Goal: Task Accomplishment & Management: Manage account settings

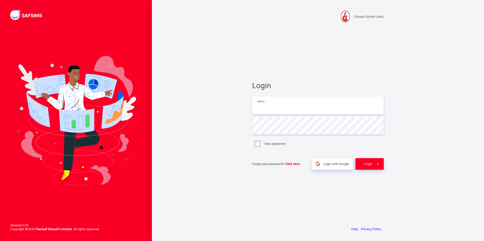
type input "**********"
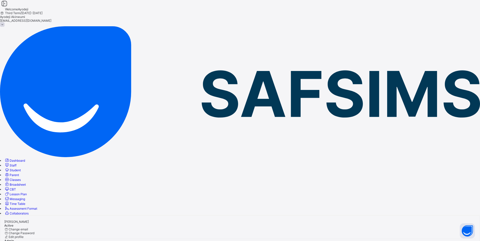
click at [9, 7] on icon at bounding box center [4, 3] width 9 height 7
click at [26, 183] on span "Broadsheet" at bounding box center [18, 185] width 16 height 4
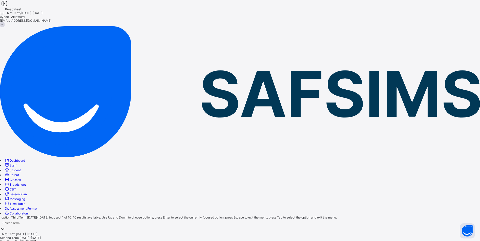
click at [104, 220] on div "Select Term" at bounding box center [240, 226] width 480 height 13
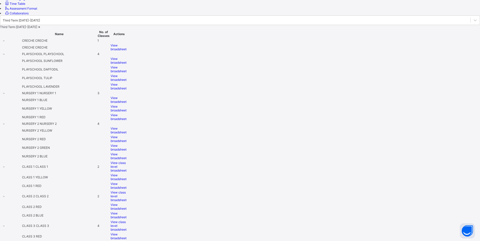
scroll to position [202, 0]
click at [127, 159] on span "View class level broadsheet" at bounding box center [119, 164] width 16 height 11
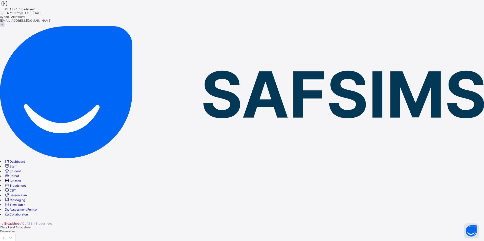
click at [15, 230] on span "Cumulative" at bounding box center [7, 232] width 15 height 4
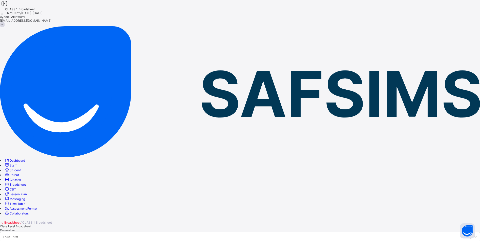
click at [21, 221] on link "Broadsheet" at bounding box center [12, 223] width 16 height 4
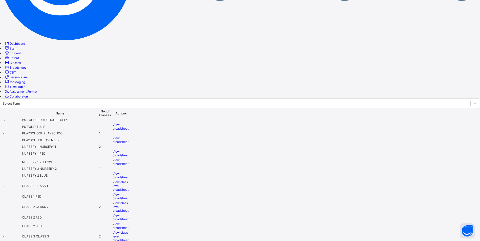
scroll to position [152, 0]
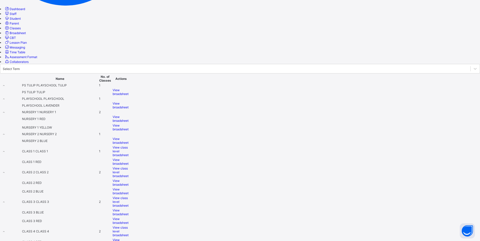
click at [130, 167] on div "View class level broadsheet" at bounding box center [121, 172] width 17 height 11
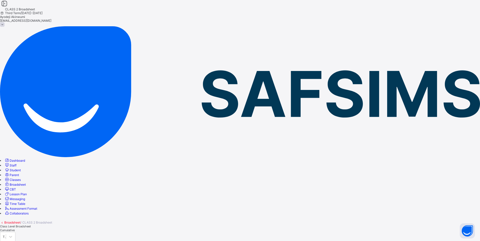
click at [15, 229] on span "Cumulative" at bounding box center [7, 231] width 15 height 4
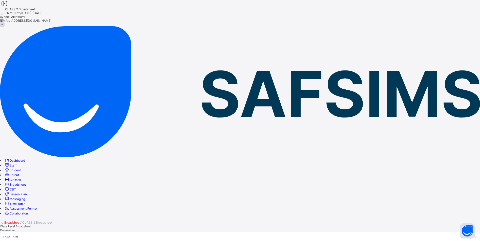
click at [21, 221] on link "Broadsheet" at bounding box center [12, 223] width 16 height 4
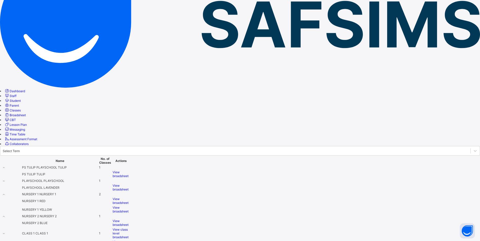
scroll to position [101, 0]
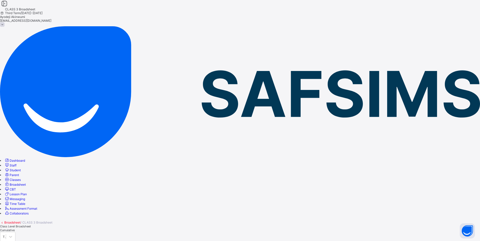
click at [31, 229] on div "Cumulative" at bounding box center [15, 231] width 31 height 4
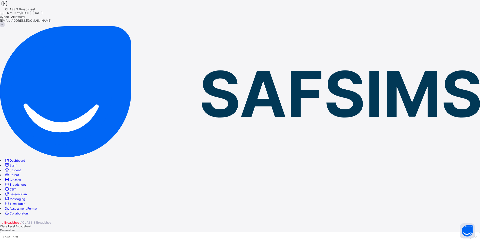
click at [79, 216] on span at bounding box center [240, 218] width 480 height 5
click at [21, 221] on link "Broadsheet" at bounding box center [12, 223] width 16 height 4
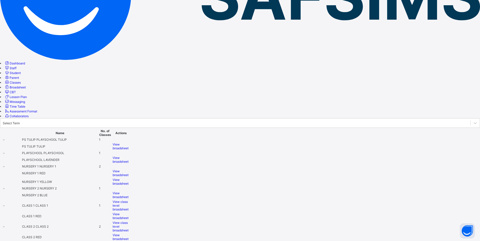
scroll to position [127, 0]
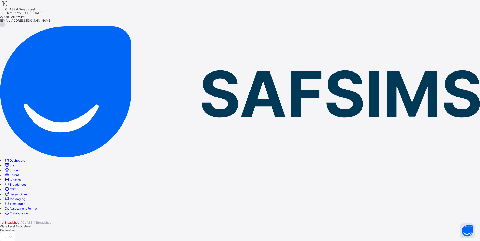
click at [15, 229] on span "Cumulative" at bounding box center [7, 231] width 15 height 4
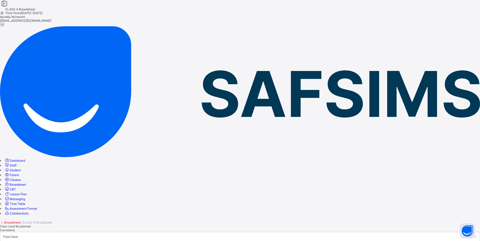
click at [21, 221] on link "Broadsheet" at bounding box center [12, 223] width 16 height 4
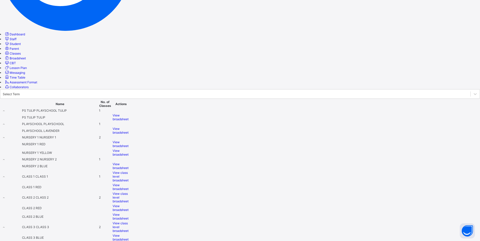
scroll to position [177, 0]
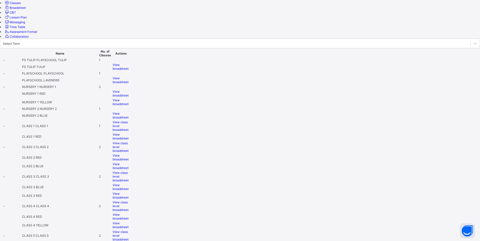
click at [129, 230] on span "View class level broadsheet" at bounding box center [121, 235] width 16 height 11
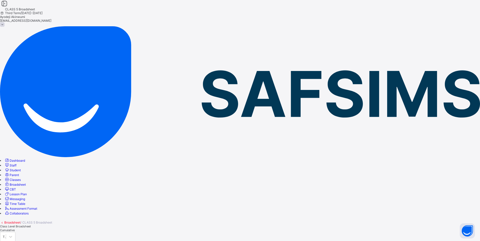
click at [31, 229] on div "Cumulative" at bounding box center [15, 231] width 31 height 4
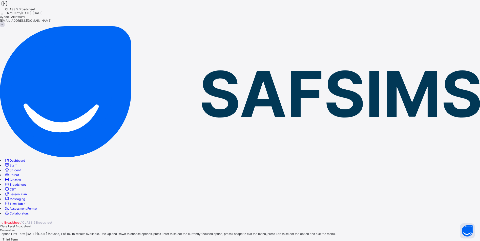
click at [98, 236] on div "Third Term" at bounding box center [240, 239] width 480 height 7
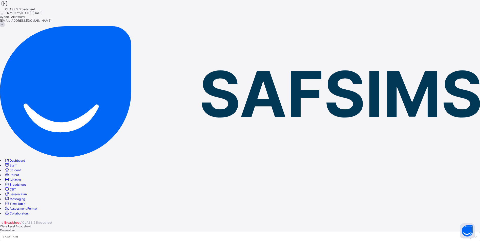
click at [21, 221] on link "Broadsheet" at bounding box center [12, 223] width 16 height 4
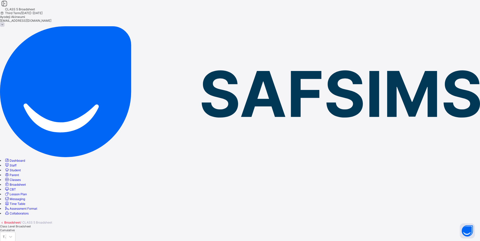
click at [15, 229] on span "Cumulative" at bounding box center [7, 231] width 15 height 4
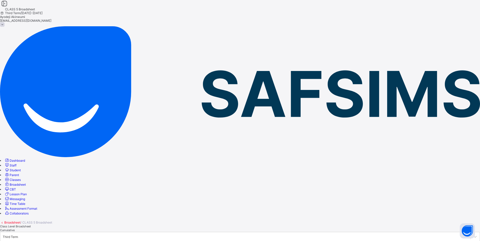
click at [413, 225] on div "Class Level Broadsheet Cumulative" at bounding box center [240, 229] width 480 height 8
click at [21, 221] on link "Broadsheet" at bounding box center [12, 223] width 16 height 4
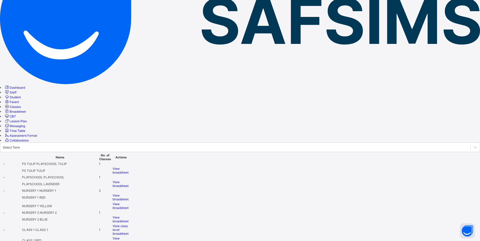
scroll to position [196, 0]
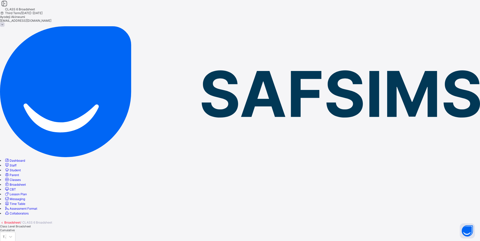
click at [15, 229] on span "Cumulative" at bounding box center [7, 231] width 15 height 4
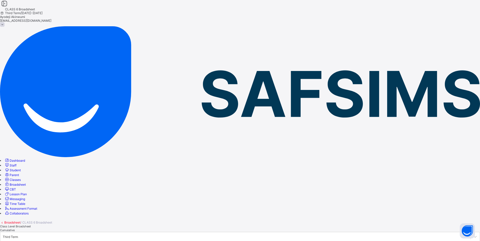
click at [15, 229] on span "Cumulative" at bounding box center [7, 231] width 15 height 4
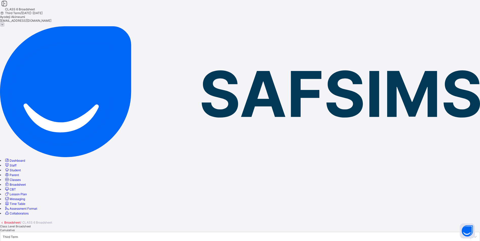
click at [9, 7] on icon at bounding box center [4, 3] width 9 height 7
click at [21, 221] on link "Broadsheet" at bounding box center [12, 223] width 16 height 4
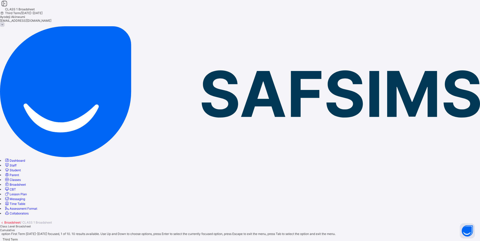
click at [18, 238] on div "Third Term" at bounding box center [10, 240] width 15 height 4
click at [15, 229] on span "Cumulative" at bounding box center [7, 231] width 15 height 4
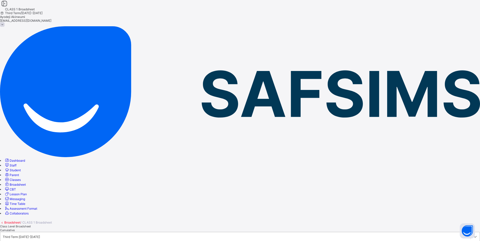
click at [471, 233] on div at bounding box center [475, 237] width 9 height 9
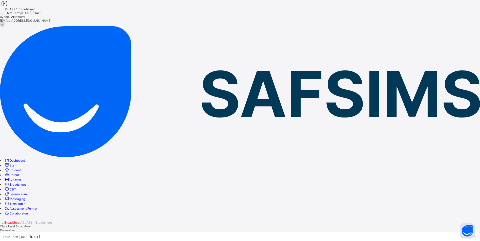
click at [466, 221] on div "Broadsheet / CLASS 1 Broadsheet" at bounding box center [240, 223] width 480 height 4
click at [123, 234] on div "Third Term 2024-2025" at bounding box center [235, 237] width 470 height 7
click at [160, 225] on div "Class Level Broadsheet Cumulative" at bounding box center [240, 229] width 480 height 8
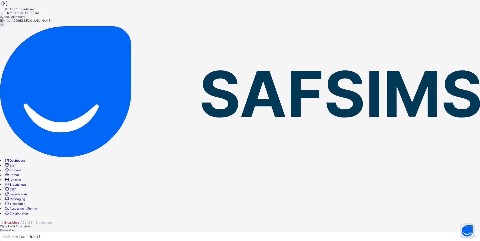
click at [21, 221] on link "Broadsheet" at bounding box center [12, 223] width 16 height 4
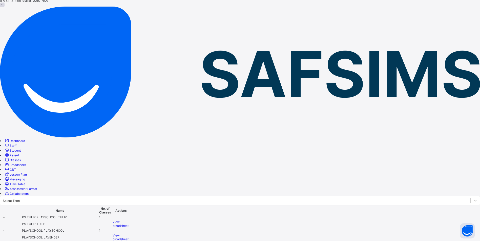
scroll to position [51, 0]
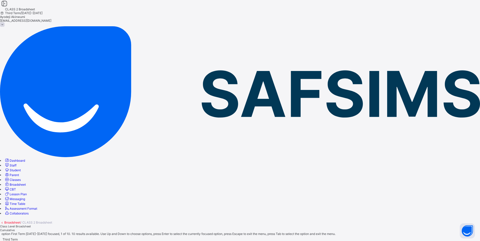
click at [18, 238] on div "Third Term" at bounding box center [10, 240] width 15 height 4
click at [40, 238] on div "Third Term 2024-2025" at bounding box center [21, 240] width 37 height 4
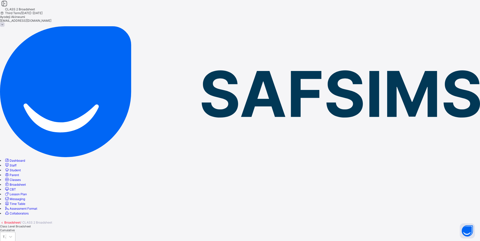
click at [6, 235] on div "Third Term 2024-2025" at bounding box center [5, 237] width 4 height 4
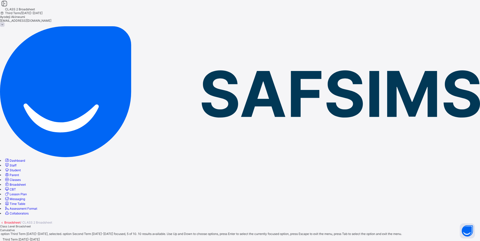
scroll to position [3, 0]
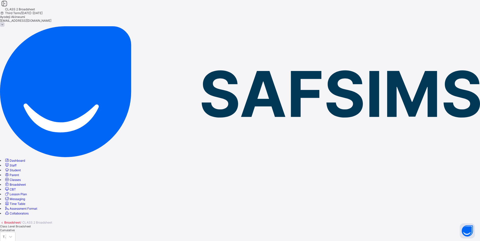
click at [151, 225] on div "Class Level Broadsheet Cumulative" at bounding box center [240, 229] width 480 height 8
click at [21, 221] on link "Broadsheet" at bounding box center [12, 223] width 16 height 4
click at [43, 11] on span "Third Term / 2024-2025" at bounding box center [21, 13] width 43 height 4
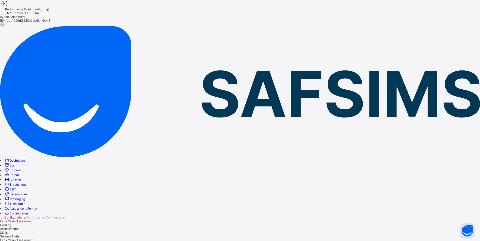
click at [25, 216] on link "Configurations" at bounding box center [14, 218] width 21 height 4
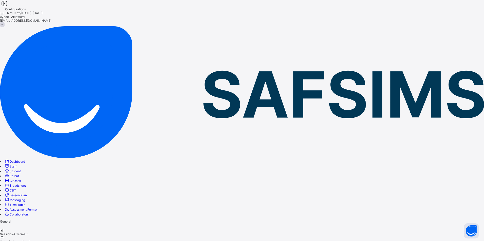
click at [93, 229] on div at bounding box center [242, 231] width 484 height 4
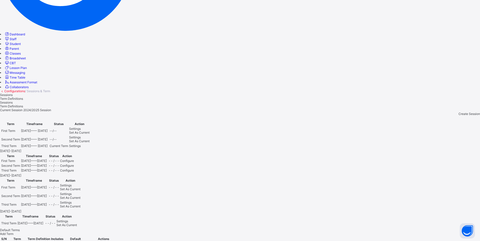
scroll to position [146, 0]
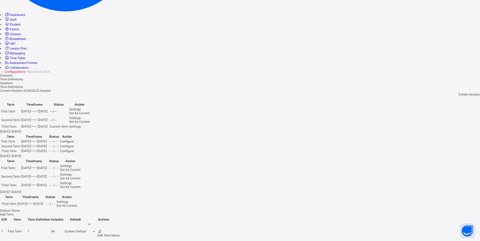
click at [77, 208] on span "Set As Current" at bounding box center [66, 206] width 21 height 4
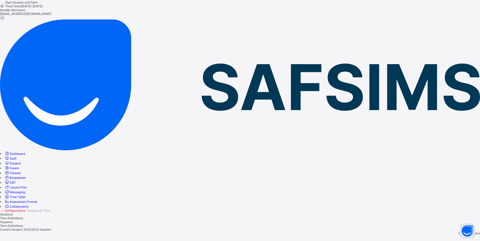
scroll to position [0, 0]
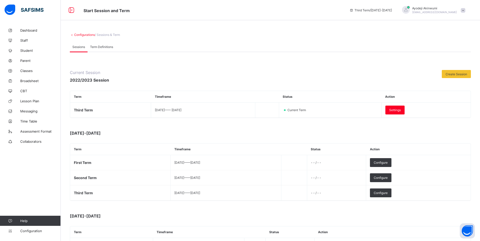
click at [34, 80] on span "Broadsheet" at bounding box center [40, 81] width 40 height 4
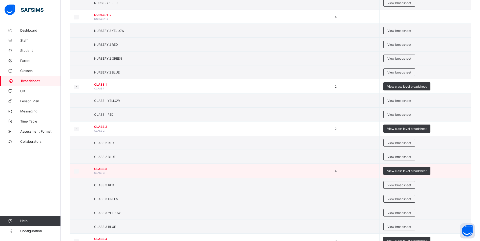
scroll to position [202, 0]
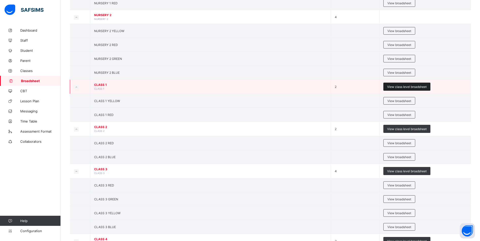
click at [403, 88] on span "View class level broadsheet" at bounding box center [406, 87] width 39 height 4
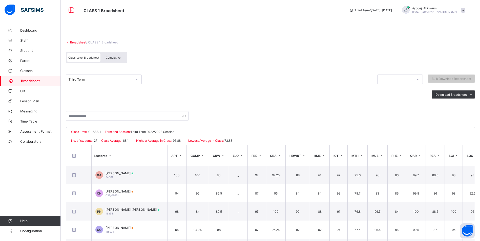
click at [109, 56] on span "Cumulative" at bounding box center [113, 58] width 15 height 4
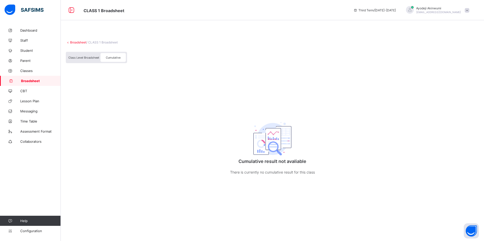
click at [116, 59] on span "Cumulative" at bounding box center [113, 58] width 15 height 4
click at [114, 58] on span "Cumulative" at bounding box center [113, 58] width 15 height 4
click at [72, 41] on link "Broadsheet" at bounding box center [78, 42] width 16 height 4
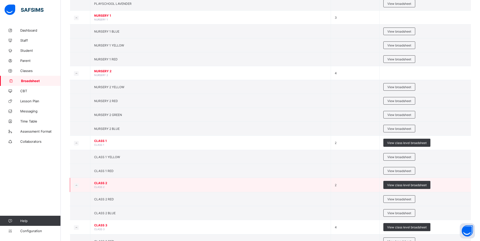
scroll to position [152, 0]
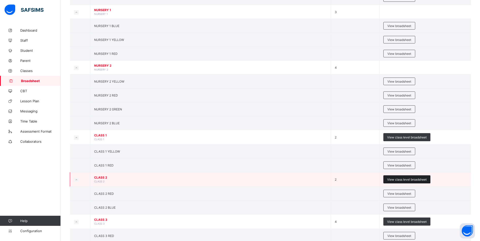
click at [401, 180] on span "View class level broadsheet" at bounding box center [406, 180] width 39 height 4
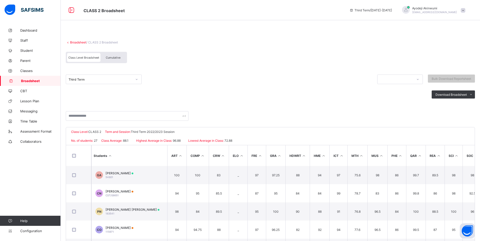
click at [112, 56] on span "Cumulative" at bounding box center [113, 58] width 15 height 4
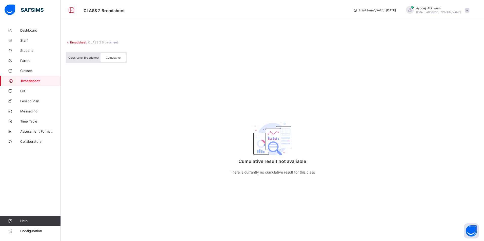
click at [77, 57] on span "Class Level Broadsheet" at bounding box center [83, 58] width 31 height 4
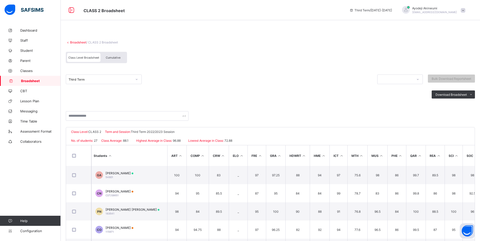
click at [74, 43] on link "Broadsheet" at bounding box center [78, 42] width 16 height 4
click at [77, 41] on link "Broadsheet" at bounding box center [78, 42] width 16 height 4
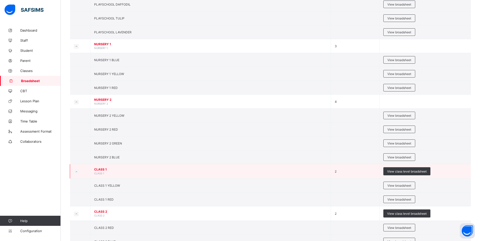
scroll to position [127, 0]
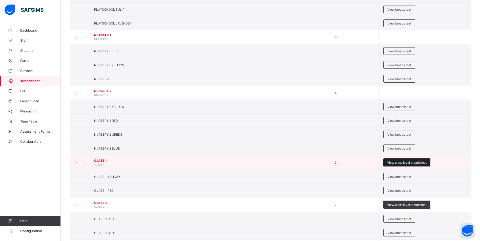
click at [407, 163] on span "View class level broadsheet" at bounding box center [406, 163] width 39 height 4
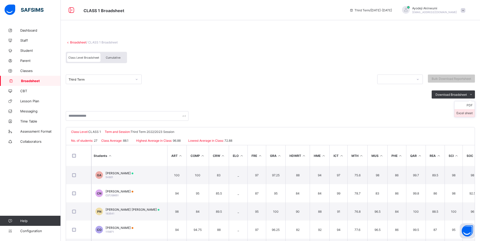
click at [464, 113] on li "Excel sheet" at bounding box center [465, 113] width 20 height 8
click at [71, 42] on link "Broadsheet" at bounding box center [78, 42] width 16 height 4
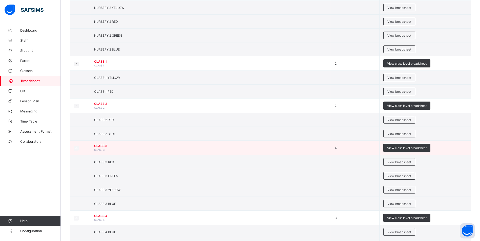
scroll to position [228, 0]
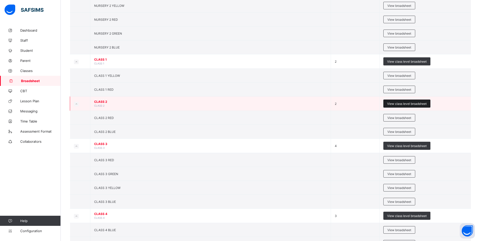
click at [406, 105] on span "View class level broadsheet" at bounding box center [406, 104] width 39 height 4
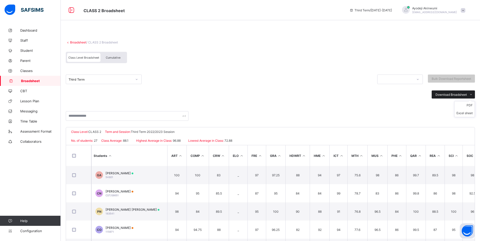
click at [473, 96] on icon at bounding box center [471, 94] width 4 height 3
click at [465, 114] on li "Excel sheet" at bounding box center [465, 113] width 20 height 8
click at [74, 40] on span at bounding box center [270, 37] width 409 height 5
click at [73, 41] on link "Broadsheet" at bounding box center [78, 42] width 16 height 4
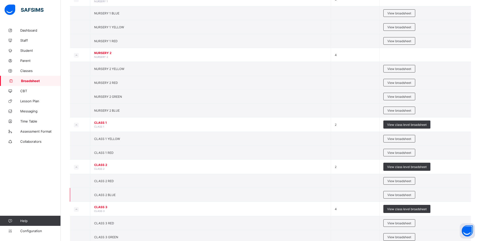
scroll to position [177, 0]
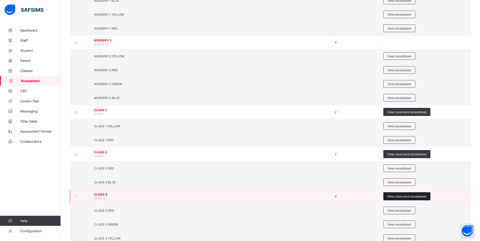
click at [401, 198] on span "View class level broadsheet" at bounding box center [406, 197] width 39 height 4
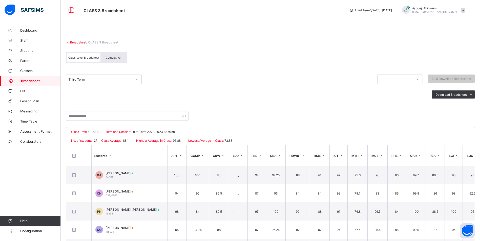
click at [133, 79] on div at bounding box center [136, 79] width 9 height 8
click at [470, 113] on li "Excel sheet" at bounding box center [465, 113] width 20 height 8
click at [280, 53] on div "Class Level Broadsheet Cumulative" at bounding box center [270, 58] width 409 height 19
click at [69, 42] on icon at bounding box center [68, 42] width 4 height 4
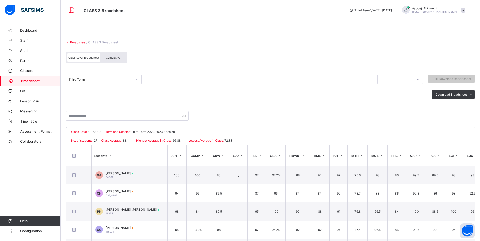
click at [74, 42] on link "Broadsheet" at bounding box center [78, 42] width 16 height 4
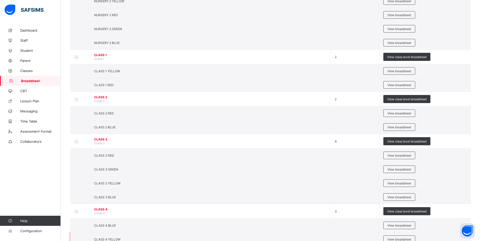
scroll to position [304, 0]
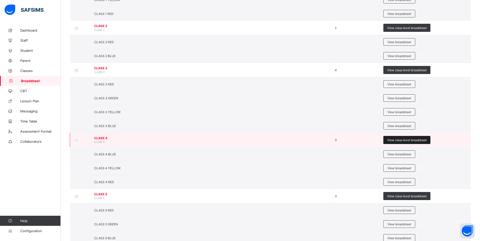
click at [424, 140] on span "View class level broadsheet" at bounding box center [406, 140] width 39 height 4
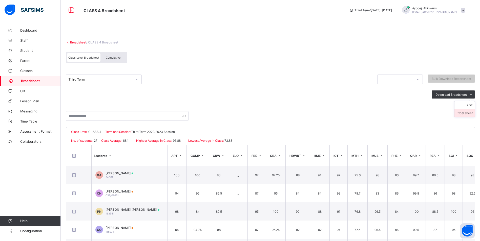
click at [466, 112] on li "Excel sheet" at bounding box center [465, 113] width 20 height 8
click at [83, 42] on link "Broadsheet" at bounding box center [78, 42] width 16 height 4
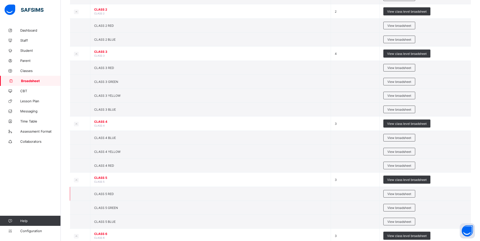
scroll to position [329, 0]
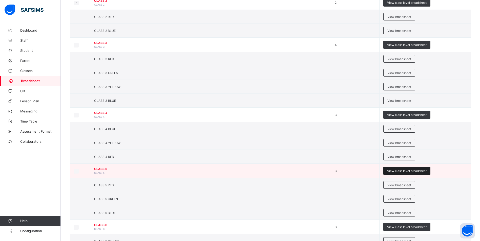
click at [418, 173] on span "View class level broadsheet" at bounding box center [406, 171] width 39 height 4
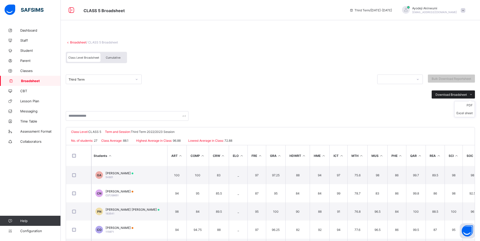
click at [473, 94] on icon at bounding box center [471, 94] width 4 height 3
click at [468, 112] on li "Excel sheet" at bounding box center [465, 113] width 20 height 8
click at [78, 43] on link "Broadsheet" at bounding box center [78, 42] width 16 height 4
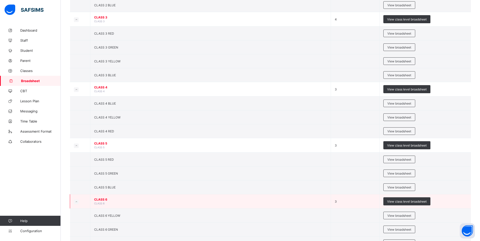
scroll to position [377, 0]
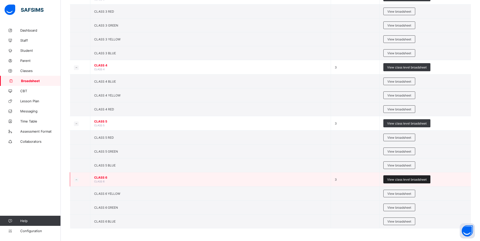
click at [415, 182] on div "View class level broadsheet" at bounding box center [406, 180] width 47 height 8
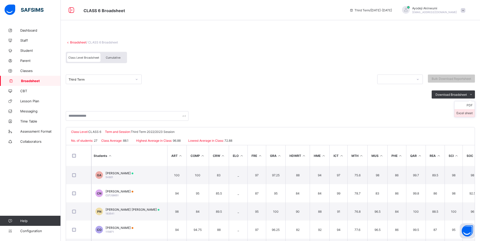
click at [468, 112] on li "Excel sheet" at bounding box center [465, 113] width 20 height 8
click at [30, 230] on span "Configuration" at bounding box center [40, 231] width 40 height 4
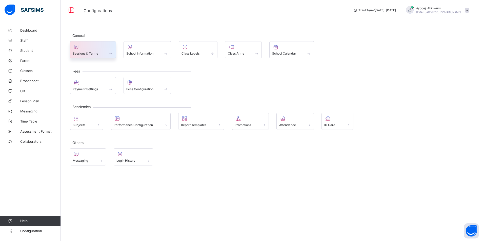
click at [105, 50] on span at bounding box center [93, 50] width 40 height 1
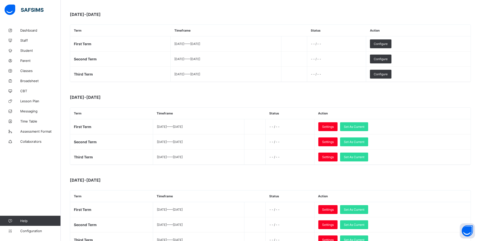
scroll to position [146, 0]
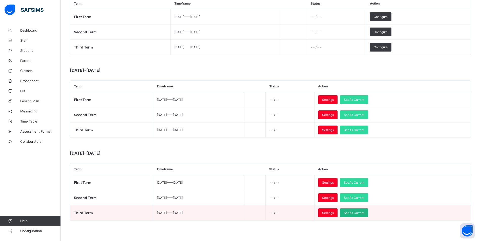
click at [364, 212] on span "Set As Current" at bounding box center [354, 213] width 21 height 4
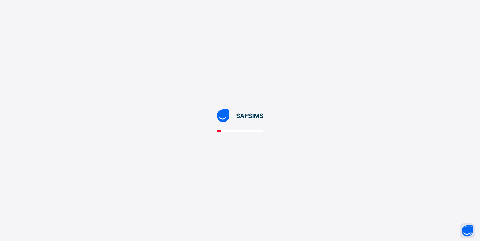
scroll to position [0, 0]
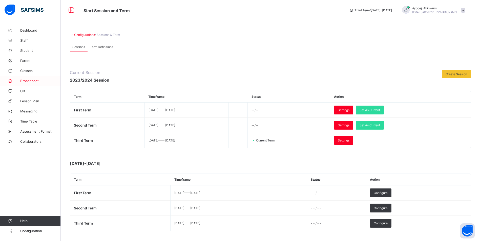
click at [26, 80] on span "Broadsheet" at bounding box center [40, 81] width 40 height 4
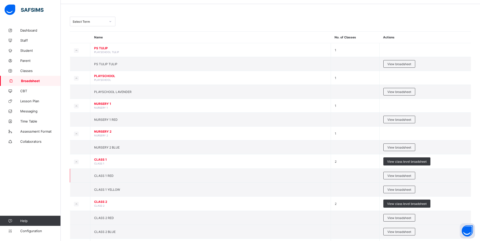
scroll to position [25, 0]
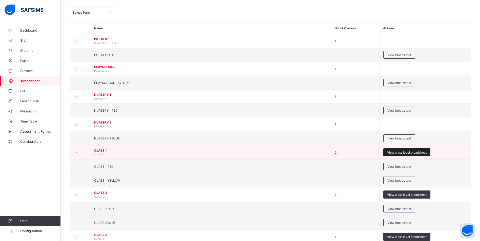
click at [409, 153] on span "View class level broadsheet" at bounding box center [406, 153] width 39 height 4
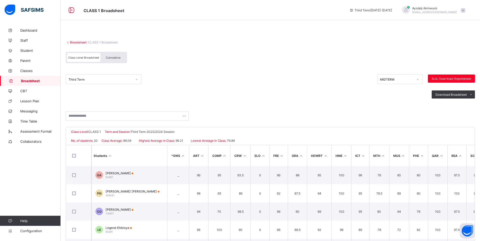
click at [76, 45] on div "Broadsheet / CLASS 1 Broadsheet Class Level Broadsheet Cumulative Third Term MI…" at bounding box center [270, 153] width 419 height 257
click at [75, 43] on link "Broadsheet" at bounding box center [78, 42] width 16 height 4
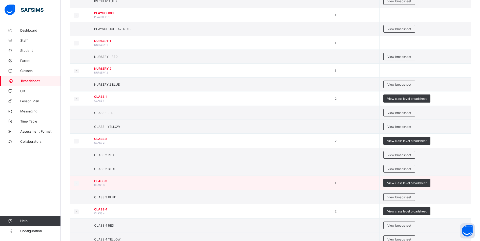
scroll to position [101, 0]
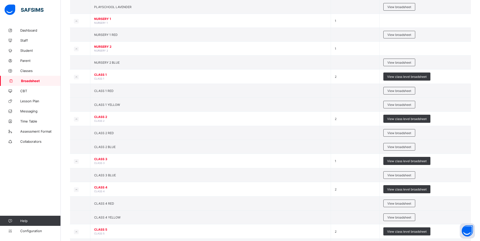
click at [26, 81] on span "Broadsheet" at bounding box center [41, 81] width 40 height 4
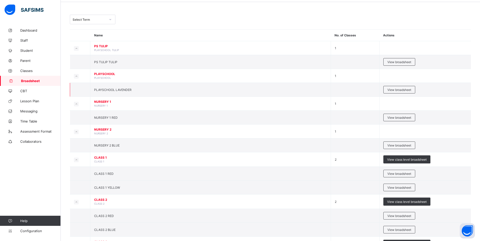
scroll to position [0, 0]
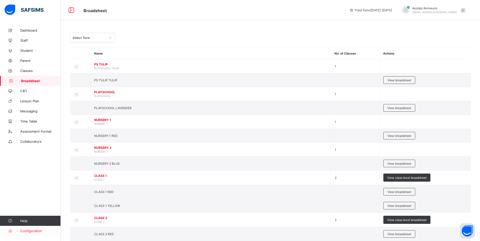
click at [36, 229] on link "Configuration" at bounding box center [30, 231] width 60 height 10
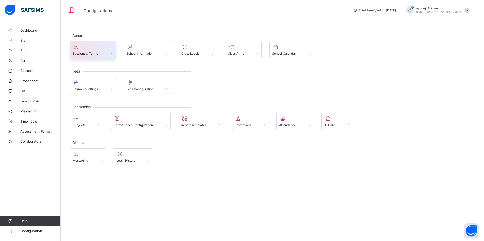
click at [97, 49] on div at bounding box center [93, 47] width 40 height 6
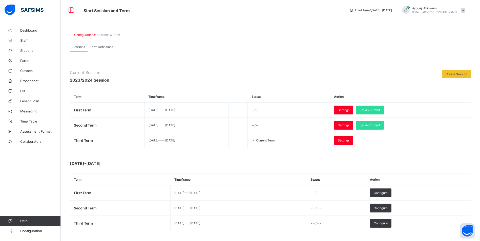
click at [81, 35] on link "Configurations" at bounding box center [84, 35] width 21 height 4
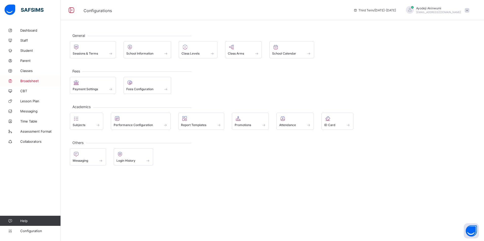
click at [29, 81] on span "Broadsheet" at bounding box center [40, 81] width 40 height 4
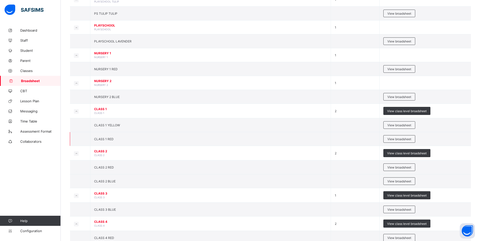
scroll to position [76, 0]
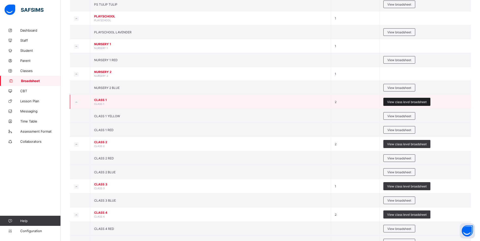
click at [406, 100] on span "View class level broadsheet" at bounding box center [406, 102] width 39 height 4
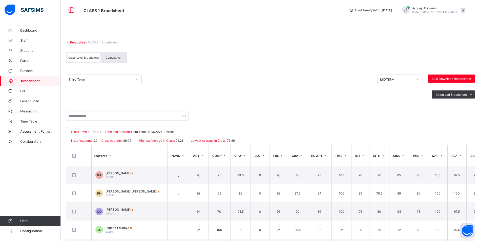
click at [398, 78] on div "MIDTERM" at bounding box center [396, 80] width 33 height 4
click at [109, 58] on span "Cumulative" at bounding box center [113, 58] width 15 height 4
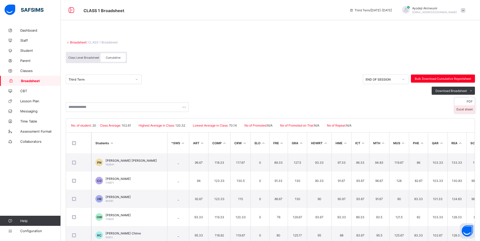
click at [466, 109] on li "Excel sheet" at bounding box center [465, 110] width 20 height 8
click at [80, 41] on link "Broadsheet" at bounding box center [78, 42] width 16 height 4
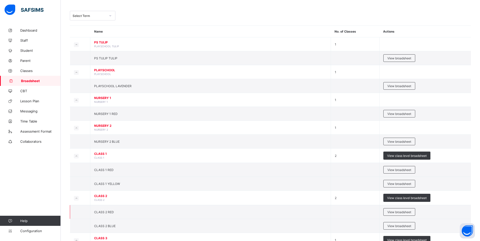
scroll to position [76, 0]
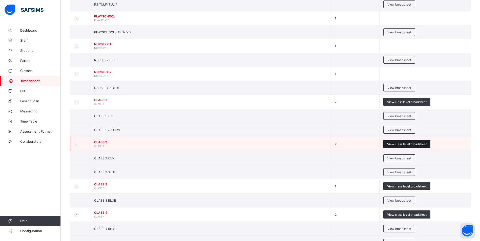
click at [409, 144] on span "View class level broadsheet" at bounding box center [406, 144] width 39 height 4
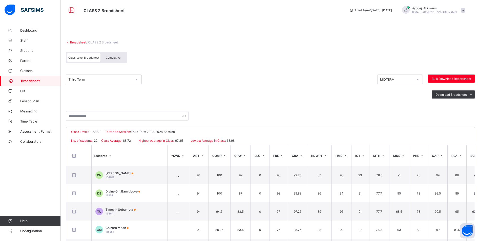
click at [111, 57] on span "Cumulative" at bounding box center [113, 58] width 15 height 4
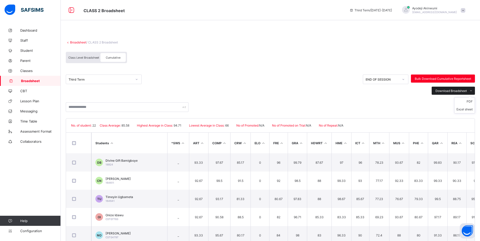
click at [475, 91] on span at bounding box center [471, 91] width 8 height 8
click at [469, 109] on li "Excel sheet" at bounding box center [465, 110] width 20 height 8
click at [74, 43] on link "Broadsheet" at bounding box center [78, 42] width 16 height 4
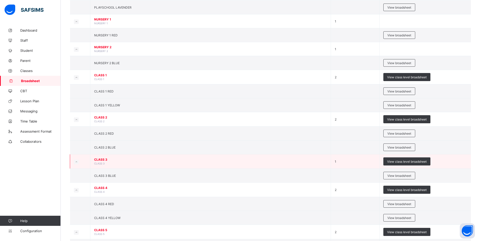
scroll to position [101, 0]
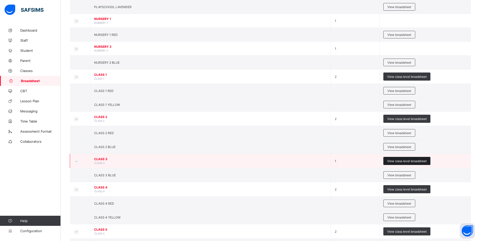
click at [402, 162] on span "View class level broadsheet" at bounding box center [406, 161] width 39 height 4
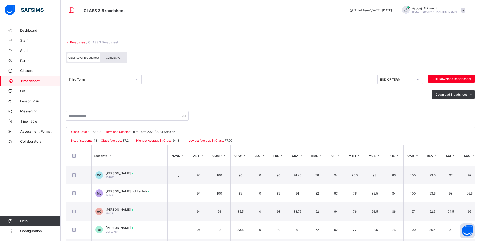
click at [119, 60] on div "Cumulative" at bounding box center [112, 57] width 25 height 9
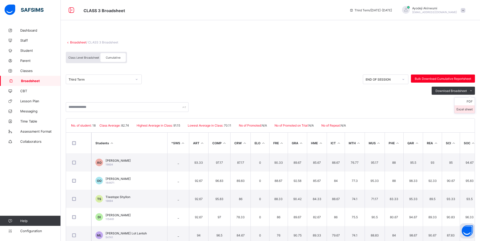
click at [470, 110] on li "Excel sheet" at bounding box center [465, 110] width 20 height 8
click at [76, 42] on link "Broadsheet" at bounding box center [78, 42] width 16 height 4
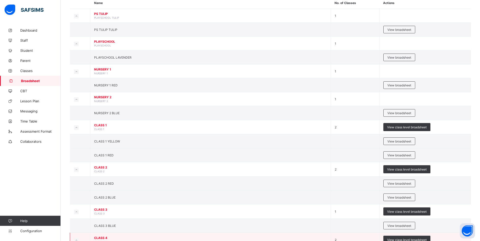
scroll to position [127, 0]
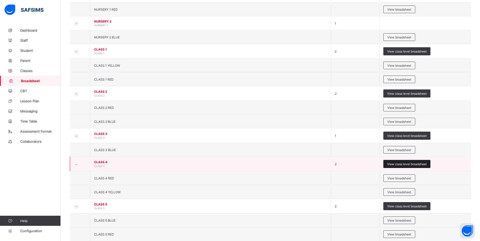
click at [408, 164] on span "View class level broadsheet" at bounding box center [406, 164] width 39 height 4
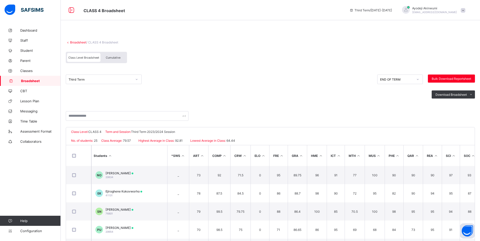
click at [116, 58] on span "Cumulative" at bounding box center [113, 58] width 15 height 4
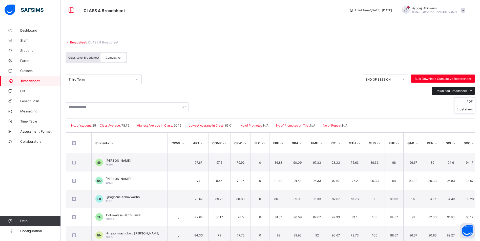
click at [473, 91] on icon at bounding box center [471, 90] width 4 height 3
click at [469, 109] on li "Excel sheet" at bounding box center [465, 110] width 20 height 8
click at [75, 41] on link "Broadsheet" at bounding box center [78, 42] width 16 height 4
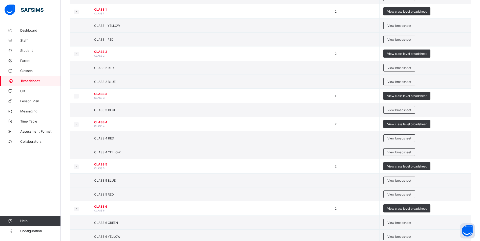
scroll to position [182, 0]
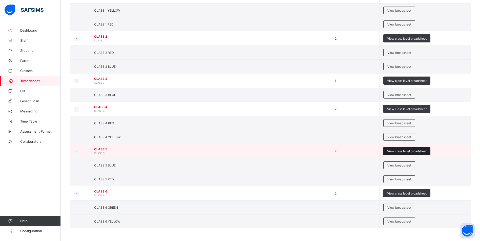
click at [400, 151] on span "View class level broadsheet" at bounding box center [406, 152] width 39 height 4
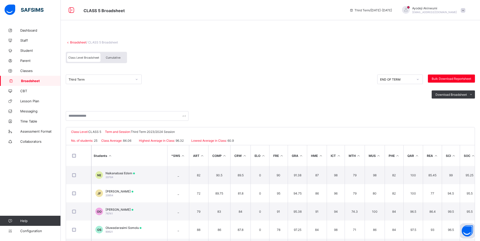
click at [109, 59] on div "Cumulative" at bounding box center [112, 57] width 25 height 9
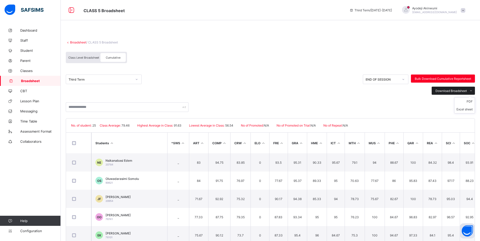
click at [474, 97] on ul "PDF Excel sheet" at bounding box center [464, 105] width 21 height 16
click at [469, 111] on li "Excel sheet" at bounding box center [465, 110] width 20 height 8
click at [76, 43] on link "Broadsheet" at bounding box center [78, 42] width 16 height 4
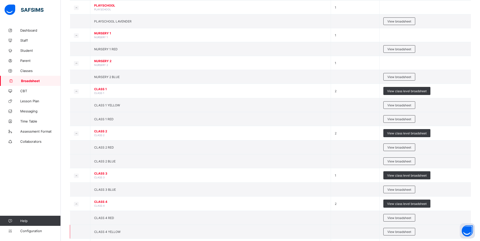
scroll to position [182, 0]
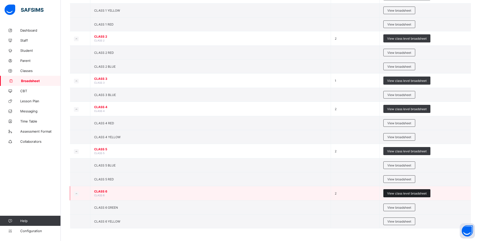
click at [405, 193] on span "View class level broadsheet" at bounding box center [406, 194] width 39 height 4
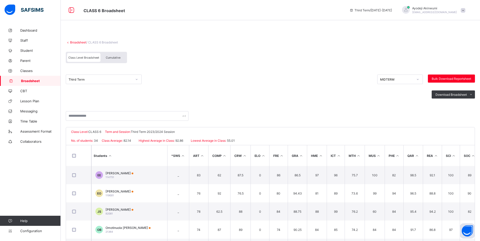
click at [119, 56] on div "Cumulative" at bounding box center [112, 57] width 25 height 9
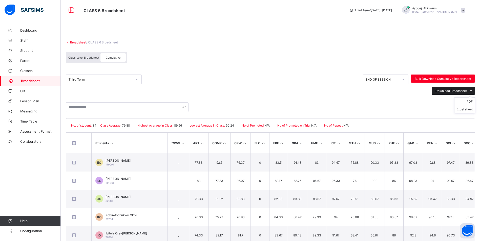
click at [473, 91] on icon at bounding box center [471, 90] width 4 height 3
click at [470, 109] on li "Excel sheet" at bounding box center [465, 110] width 20 height 8
click at [209, 58] on div "Class Level Broadsheet Cumulative" at bounding box center [270, 58] width 409 height 19
click at [78, 42] on link "Broadsheet" at bounding box center [78, 42] width 16 height 4
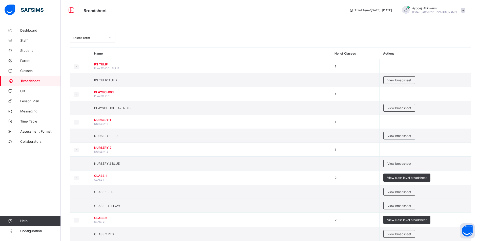
click at [189, 12] on span "Broadsheet" at bounding box center [213, 10] width 258 height 7
click at [37, 231] on span "Configuration" at bounding box center [40, 231] width 40 height 4
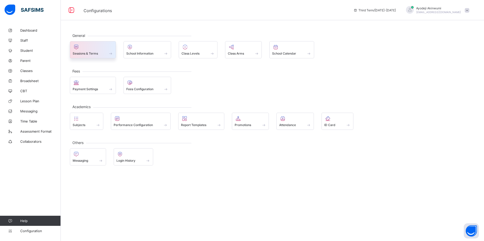
click at [90, 44] on div at bounding box center [93, 47] width 40 height 6
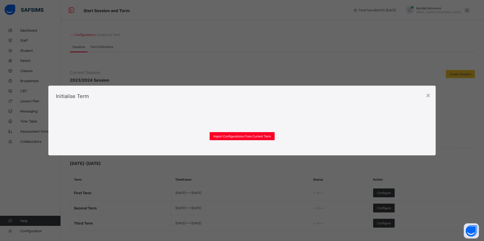
scroll to position [51, 0]
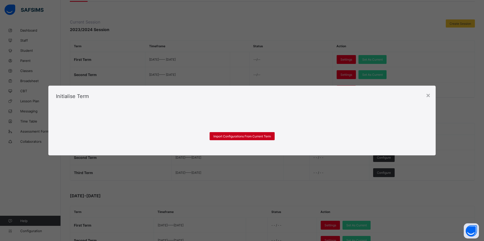
click at [247, 136] on span "Import Configurations From Current Term" at bounding box center [241, 137] width 57 height 4
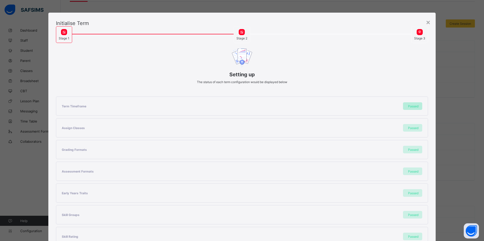
click at [408, 106] on span "Passed" at bounding box center [413, 107] width 10 height 4
click at [415, 126] on span "Passed" at bounding box center [413, 128] width 10 height 4
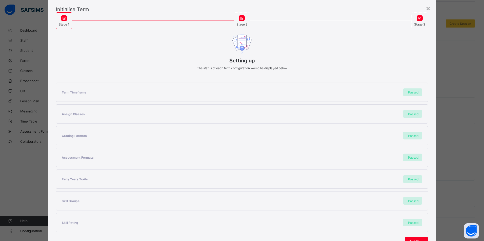
scroll to position [54, 0]
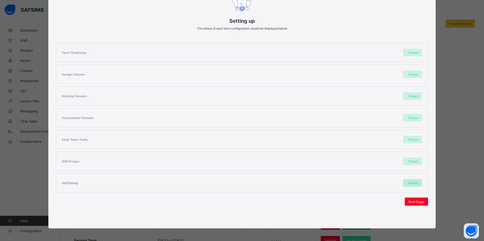
click at [412, 181] on div "Passed" at bounding box center [412, 183] width 19 height 8
click at [416, 200] on span "Next Stage" at bounding box center [416, 202] width 16 height 4
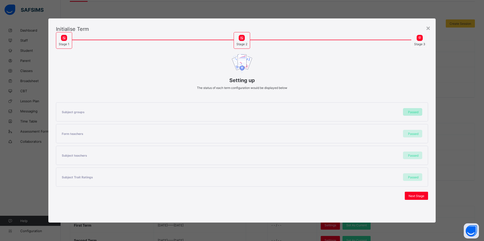
click at [409, 110] on div "Passed" at bounding box center [412, 112] width 19 height 8
click at [418, 197] on span "Next Stage" at bounding box center [416, 196] width 16 height 4
drag, startPoint x: 291, startPoint y: 140, endPoint x: 318, endPoint y: 37, distance: 106.6
click at [318, 37] on div "Stage 2" at bounding box center [323, 40] width 178 height 17
click at [406, 196] on span "Set As Current Term" at bounding box center [410, 196] width 28 height 4
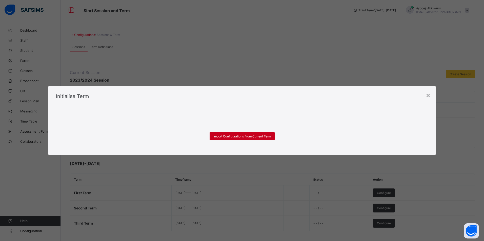
click at [245, 139] on div "Import Configurations From Current Term" at bounding box center [242, 136] width 65 height 8
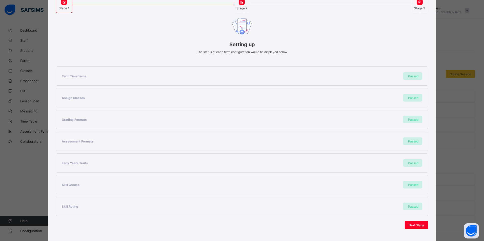
scroll to position [54, 0]
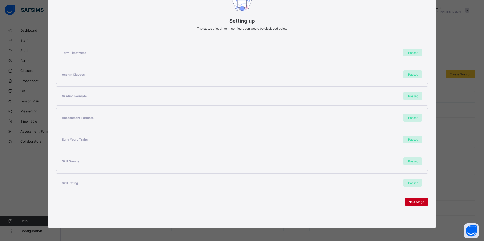
click at [421, 200] on div "Next Stage" at bounding box center [416, 202] width 23 height 8
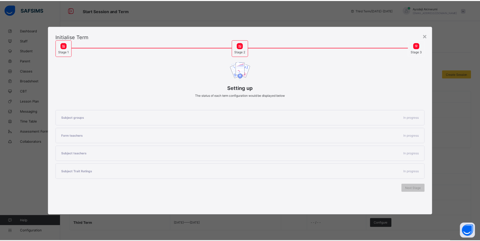
scroll to position [0, 0]
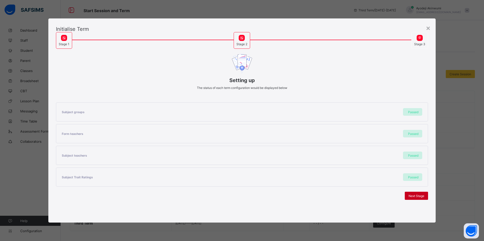
click at [417, 194] on span "Next Stage" at bounding box center [416, 196] width 16 height 4
click at [408, 198] on div "Set As Current Term" at bounding box center [410, 196] width 36 height 8
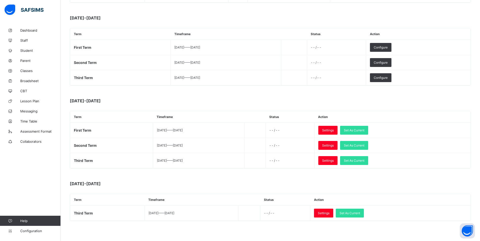
scroll to position [95, 0]
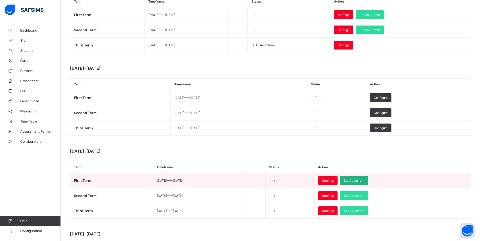
click at [364, 181] on span "Set As Current" at bounding box center [354, 181] width 21 height 4
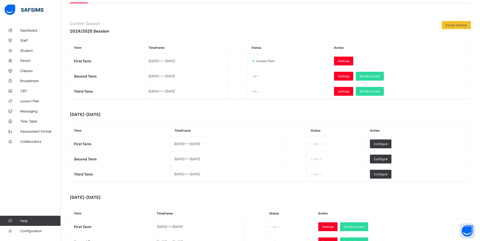
scroll to position [0, 0]
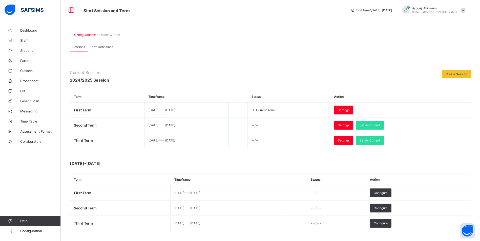
click at [317, 71] on div at bounding box center [276, 76] width 328 height 13
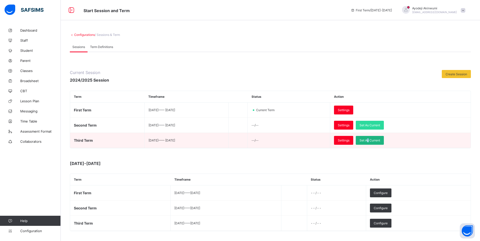
click at [380, 140] on span "Set As Current" at bounding box center [370, 141] width 21 height 4
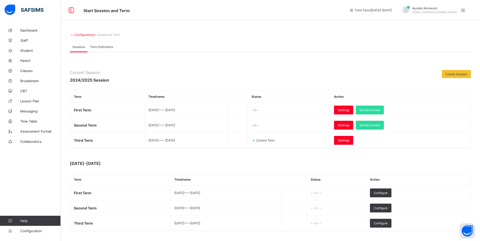
click at [202, 21] on div "Configurations / Sessions & Term Sessions Term Definitions Sessions Term Defini…" at bounding box center [270, 193] width 419 height 387
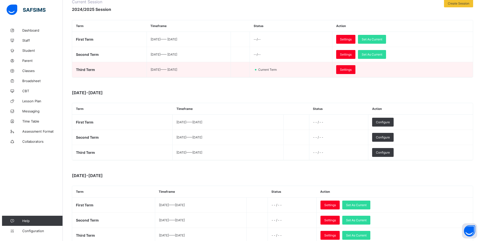
scroll to position [25, 0]
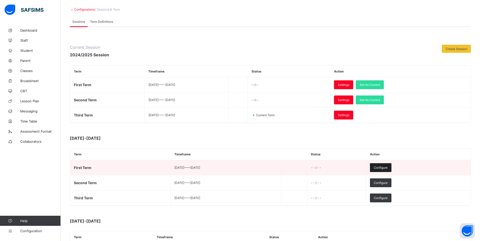
click at [388, 167] on span "Configure" at bounding box center [381, 168] width 14 height 4
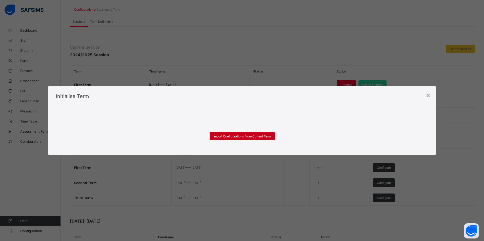
click at [239, 135] on span "Import Configurations From Current Term" at bounding box center [241, 137] width 57 height 4
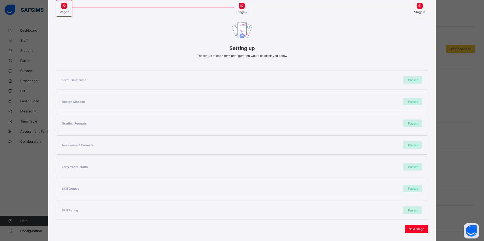
scroll to position [54, 0]
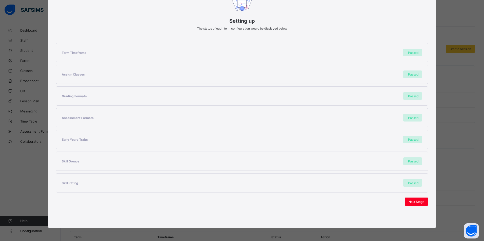
click at [417, 203] on span "Next Stage" at bounding box center [416, 202] width 16 height 4
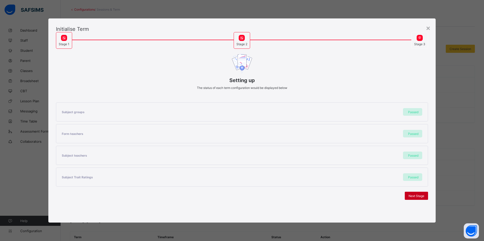
click at [415, 197] on span "Next Stage" at bounding box center [416, 196] width 16 height 4
click at [412, 196] on span "Set As Current Term" at bounding box center [410, 196] width 28 height 4
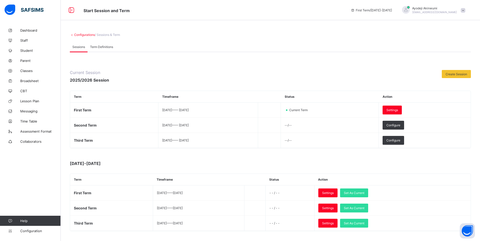
click at [107, 48] on span "Term Definitions" at bounding box center [101, 47] width 23 height 4
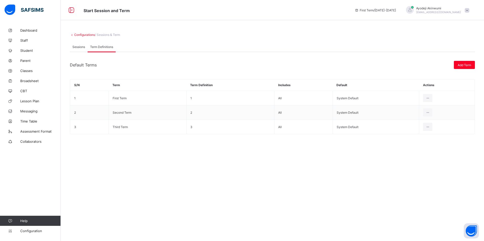
click at [86, 47] on div "Sessions" at bounding box center [79, 47] width 18 height 10
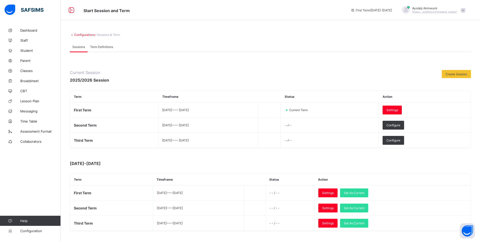
click at [170, 72] on div at bounding box center [276, 76] width 328 height 13
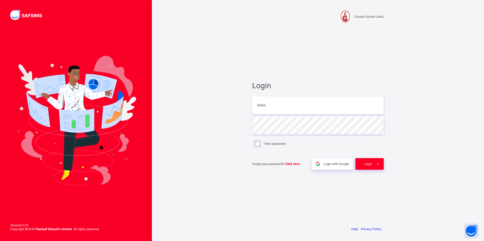
click at [244, 67] on div "[GEOGRAPHIC_DATA] Lekki Login Email Password View password Forgot your password…" at bounding box center [318, 120] width 152 height 241
